Goal: Check status

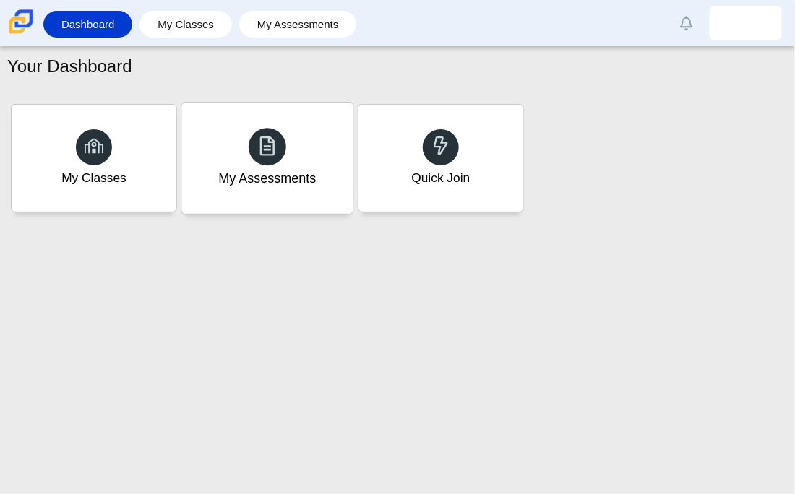
click at [317, 176] on div "My Assessments" at bounding box center [266, 158] width 171 height 111
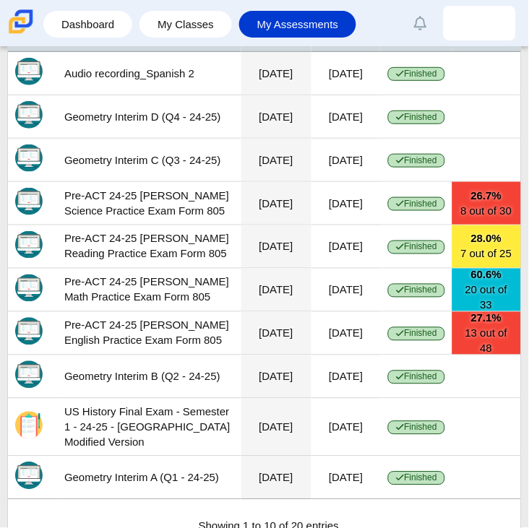
scroll to position [800, 0]
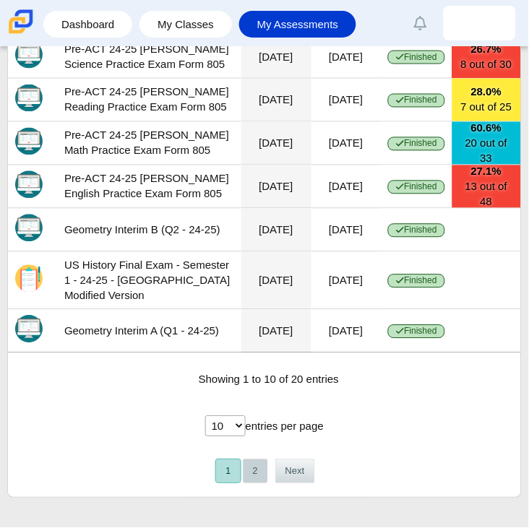
click at [254, 470] on button "2" at bounding box center [255, 471] width 25 height 24
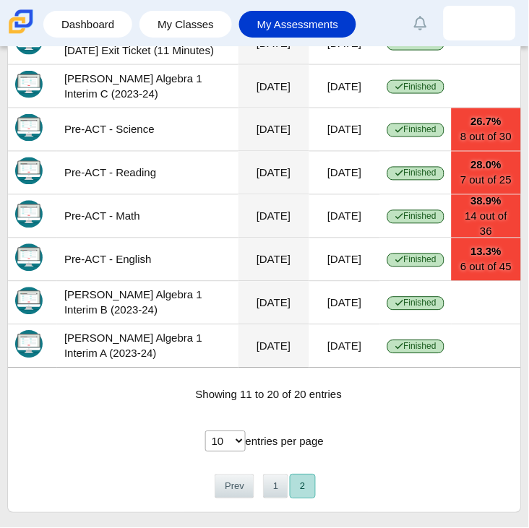
scroll to position [756, 0]
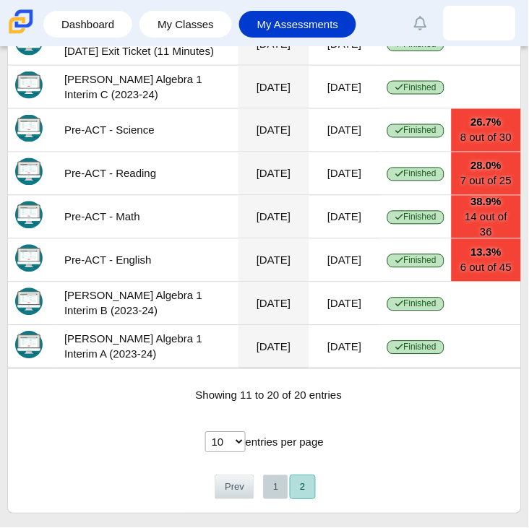
click at [275, 493] on button "1" at bounding box center [275, 487] width 25 height 24
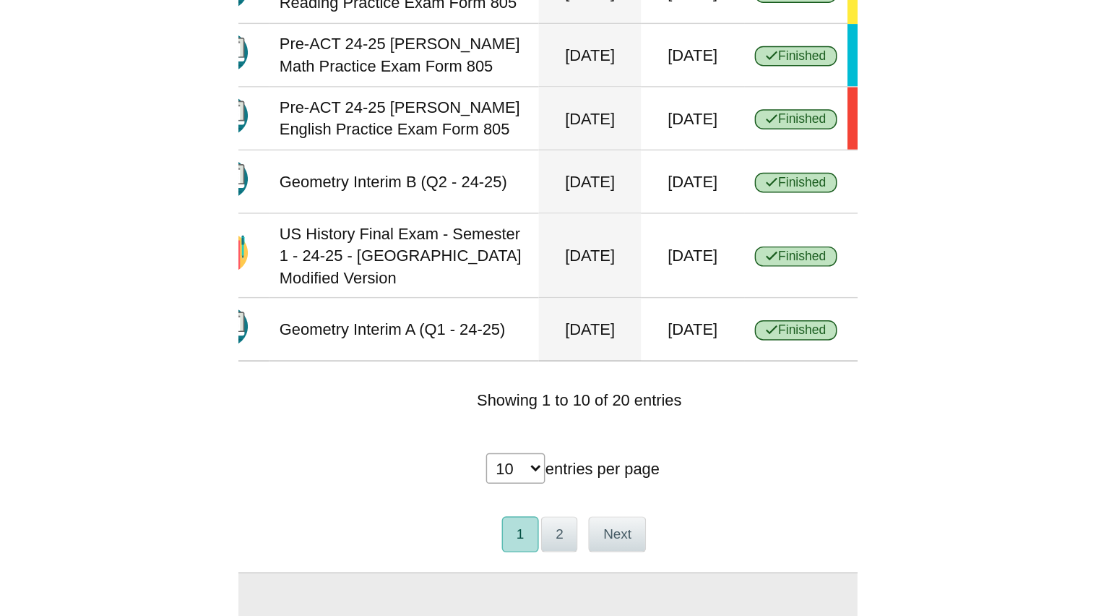
scroll to position [467, 0]
